Goal: Communication & Community: Answer question/provide support

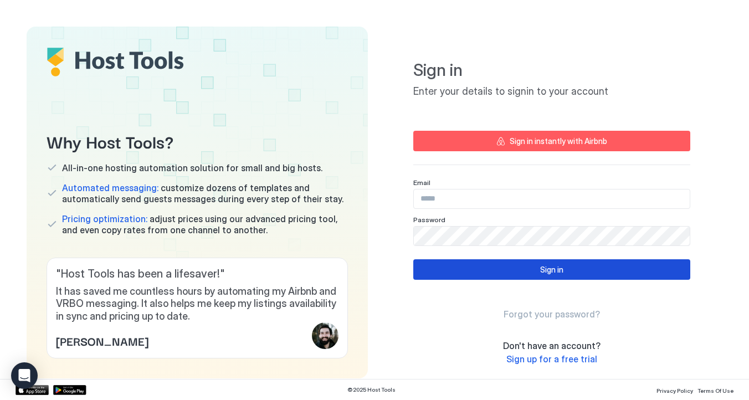
type input "**********"
click at [549, 268] on div "Sign in" at bounding box center [551, 270] width 23 height 12
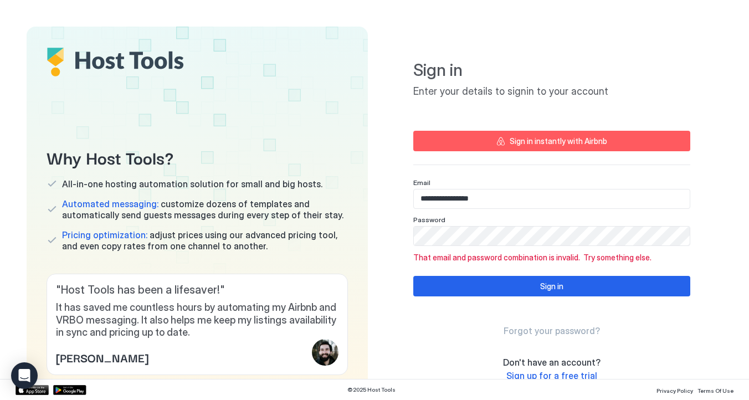
click at [573, 147] on button "Sign in instantly with Airbnb" at bounding box center [551, 141] width 277 height 20
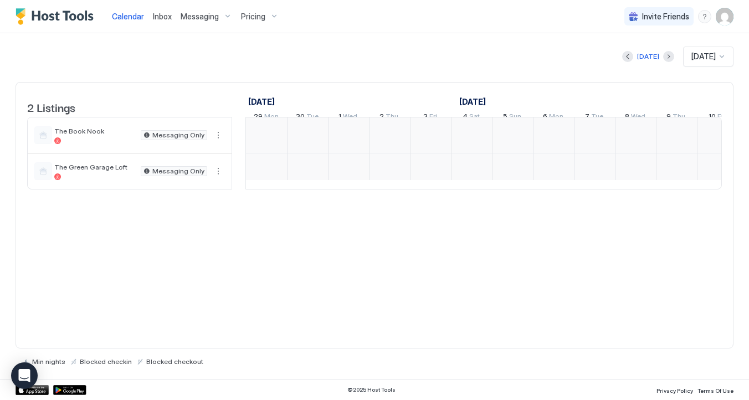
scroll to position [0, 615]
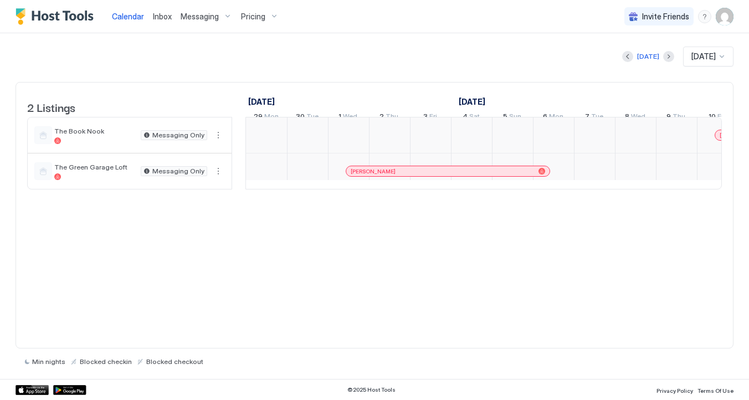
scroll to position [0, 615]
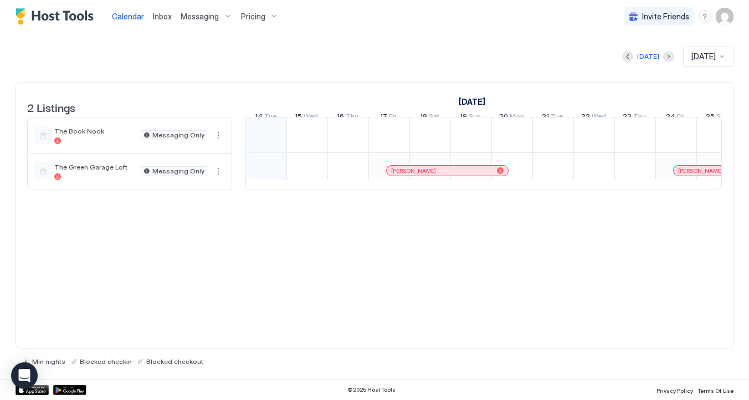
click at [208, 16] on span "Messaging" at bounding box center [200, 17] width 38 height 10
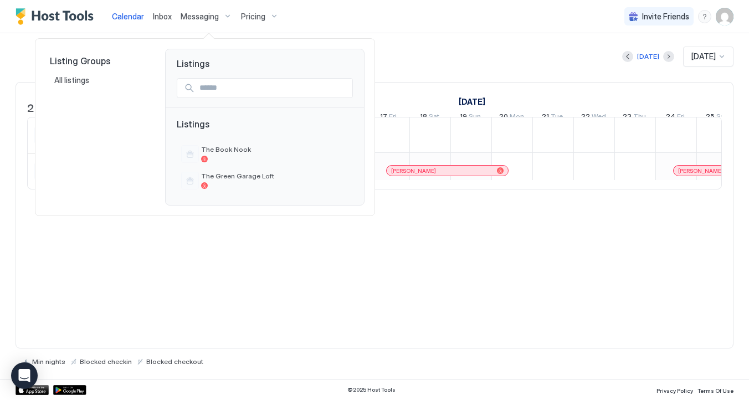
click at [163, 16] on div at bounding box center [374, 200] width 749 height 400
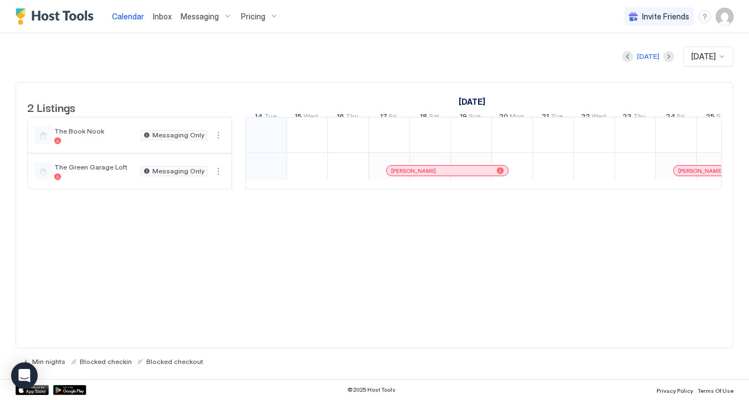
click at [163, 16] on span "Inbox" at bounding box center [162, 16] width 19 height 9
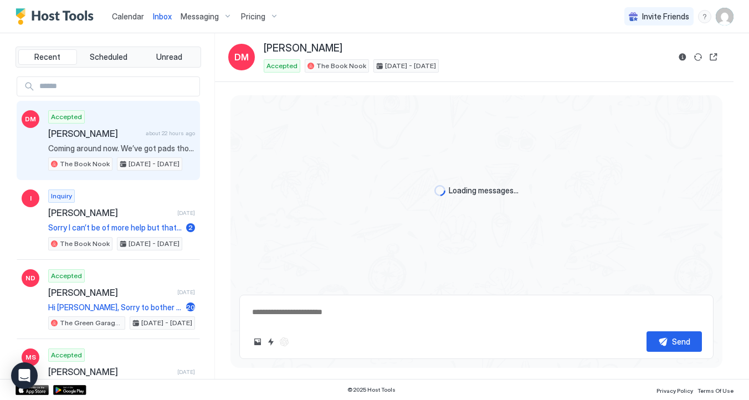
scroll to position [1313, 0]
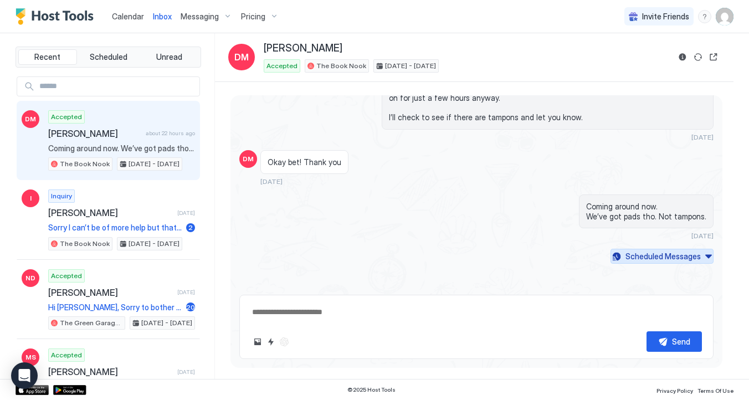
click at [711, 256] on button "Scheduled Messages" at bounding box center [661, 256] width 103 height 15
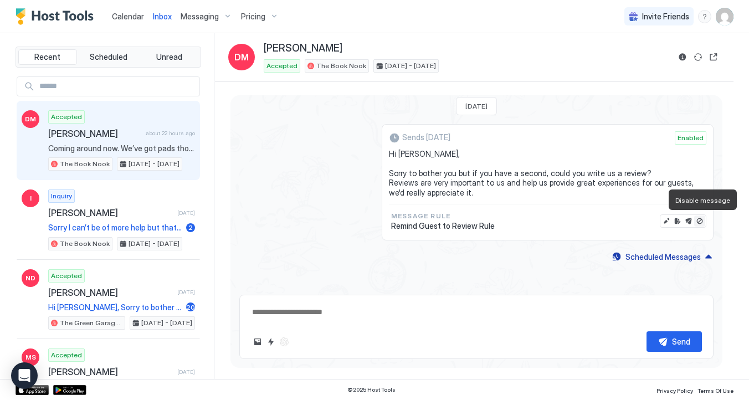
click at [701, 219] on button "Disable message" at bounding box center [699, 220] width 11 height 11
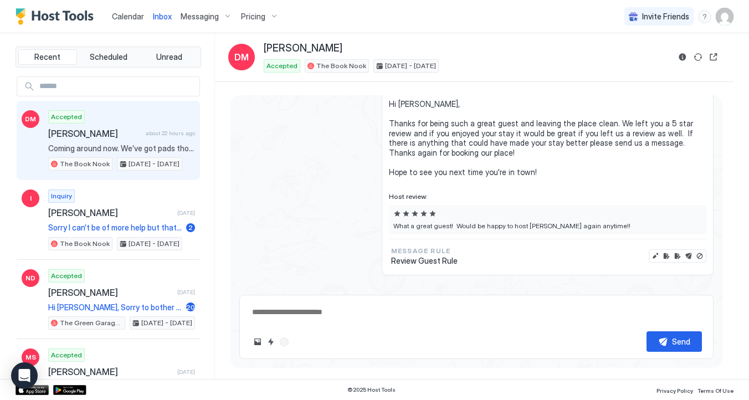
scroll to position [1527, 0]
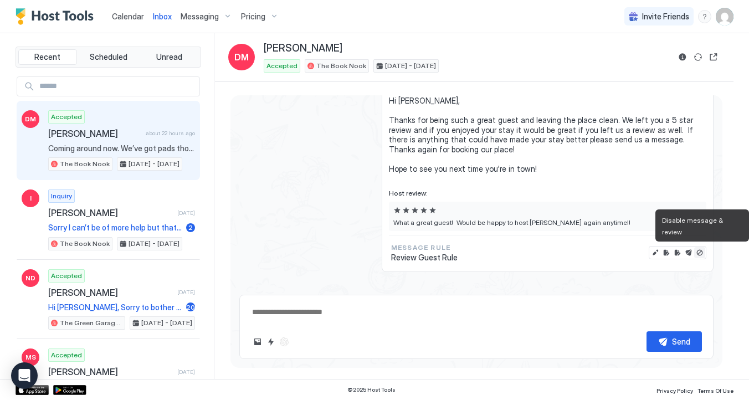
click at [698, 252] on button "Disable message & review" at bounding box center [699, 252] width 11 height 11
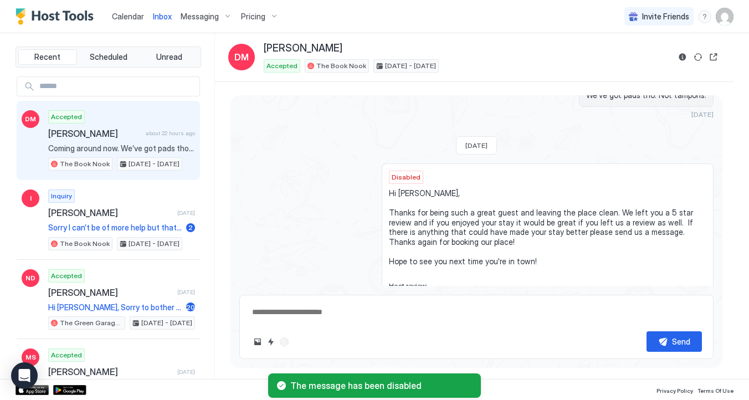
scroll to position [1429, 0]
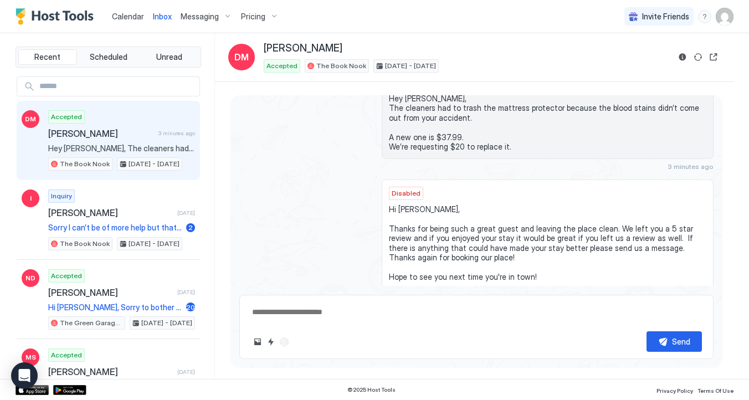
type textarea "*"
